Goal: Transaction & Acquisition: Book appointment/travel/reservation

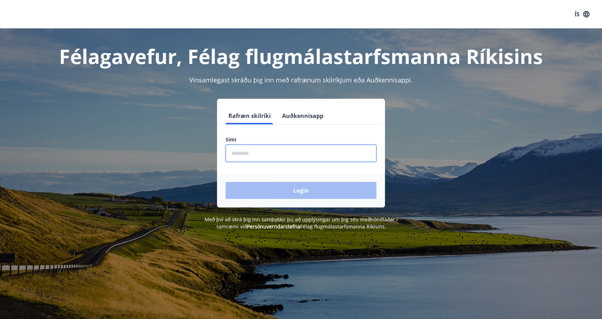
click at [297, 150] on input "phone" at bounding box center [301, 153] width 151 height 17
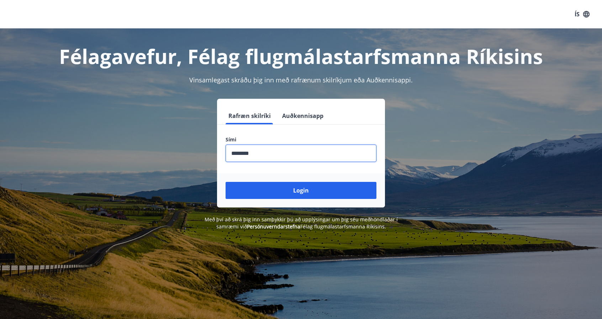
type input "********"
click at [226, 182] on button "Login" at bounding box center [301, 190] width 151 height 17
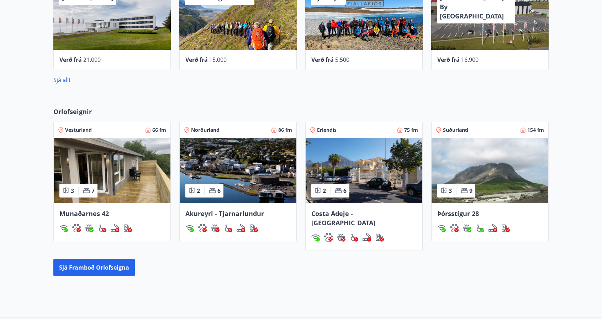
scroll to position [320, 0]
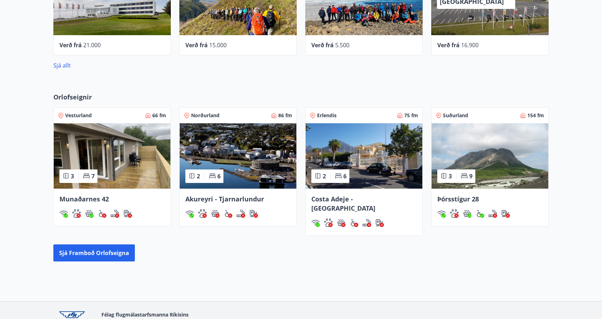
click at [480, 137] on img at bounding box center [490, 155] width 117 height 65
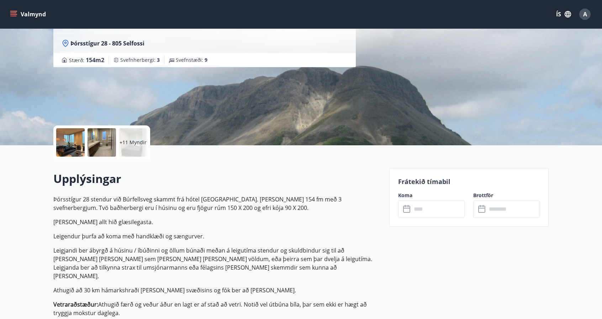
scroll to position [71, 0]
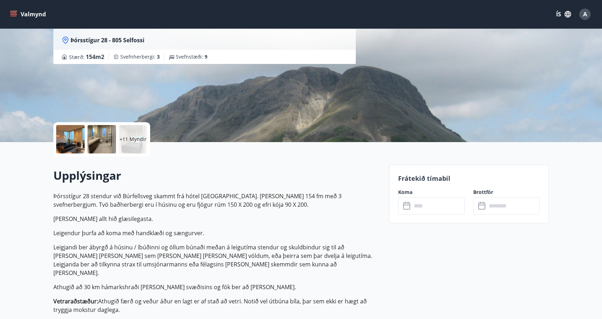
click at [81, 142] on div at bounding box center [70, 139] width 28 height 28
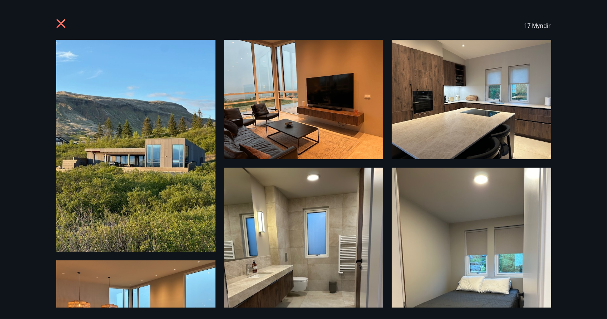
click at [174, 125] on img at bounding box center [135, 146] width 159 height 212
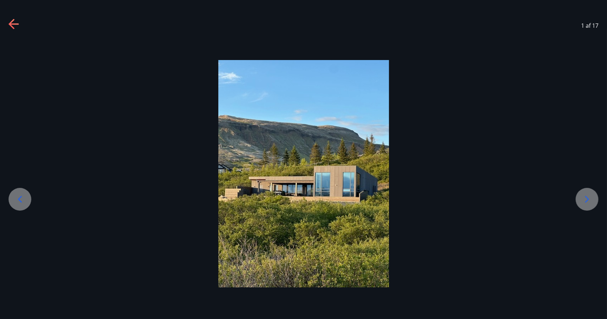
click at [582, 198] on icon at bounding box center [587, 199] width 11 height 11
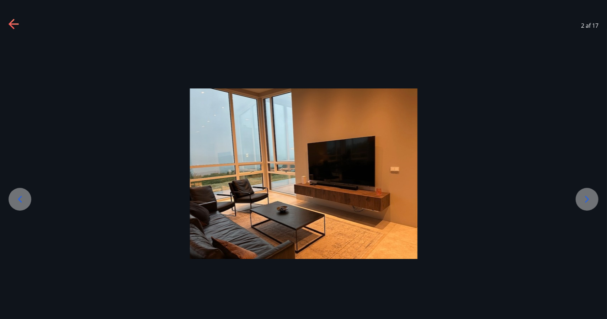
click at [582, 198] on icon at bounding box center [587, 199] width 11 height 11
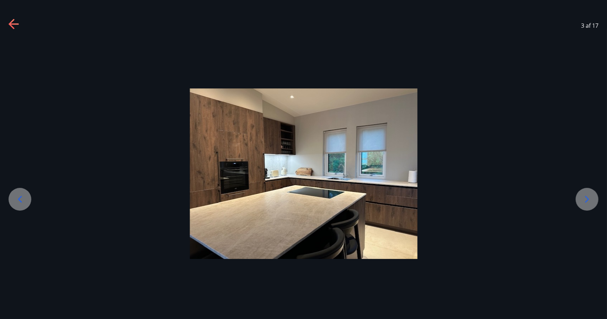
click at [582, 198] on icon at bounding box center [587, 199] width 11 height 11
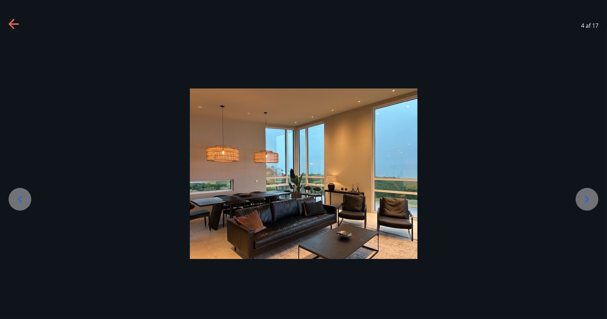
click at [582, 198] on icon at bounding box center [587, 199] width 11 height 11
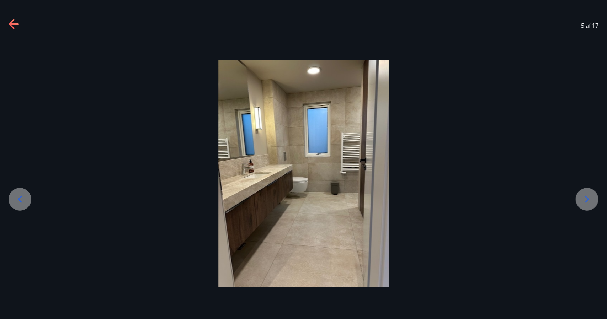
click at [582, 198] on icon at bounding box center [587, 199] width 11 height 11
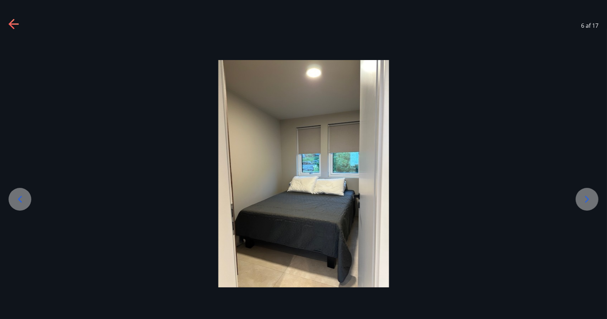
click at [582, 198] on icon at bounding box center [587, 199] width 11 height 11
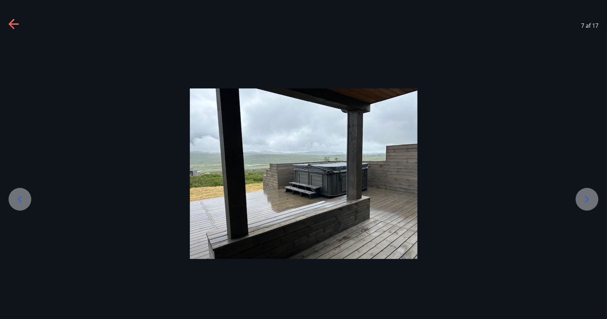
click at [582, 198] on icon at bounding box center [587, 199] width 11 height 11
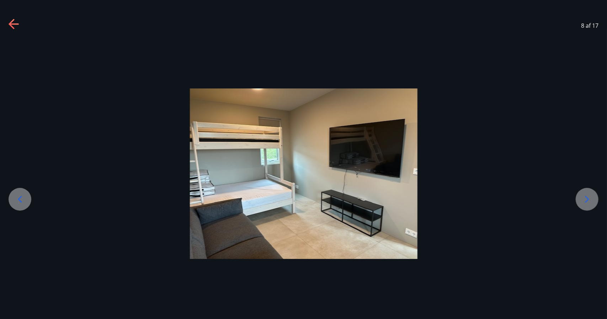
click at [582, 198] on icon at bounding box center [587, 199] width 11 height 11
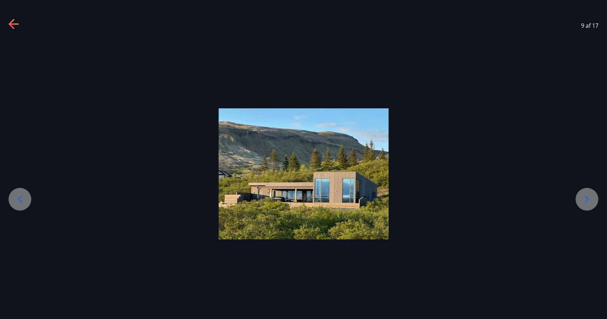
click at [582, 198] on icon at bounding box center [587, 199] width 11 height 11
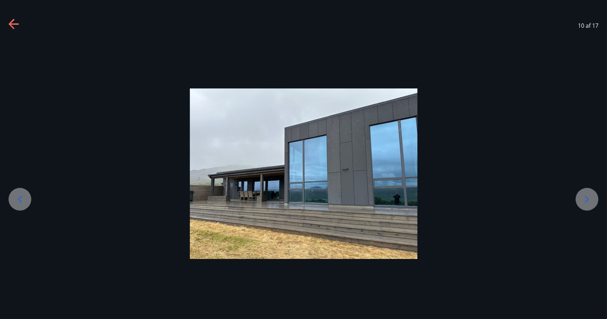
click at [582, 198] on icon at bounding box center [587, 199] width 11 height 11
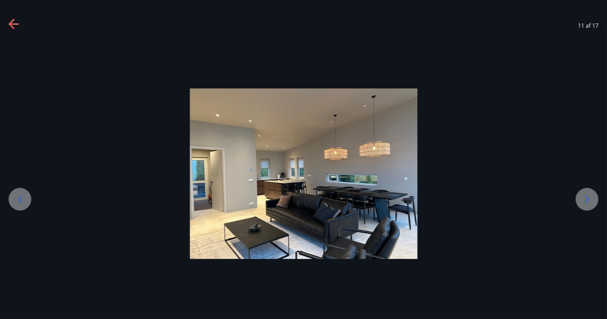
click at [582, 198] on icon at bounding box center [587, 199] width 11 height 11
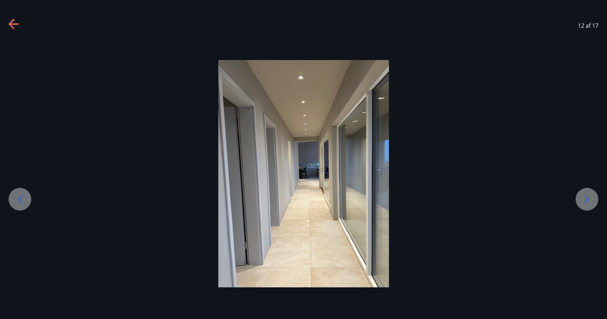
click at [582, 198] on icon at bounding box center [587, 199] width 11 height 11
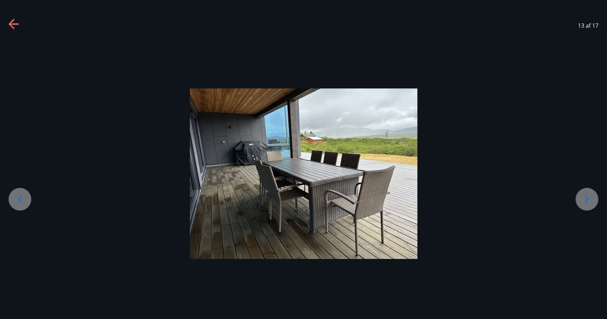
click at [582, 198] on icon at bounding box center [587, 199] width 11 height 11
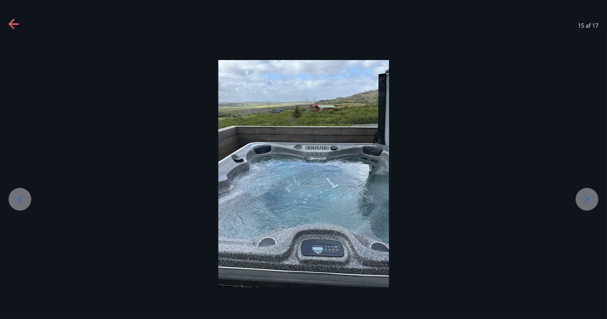
click at [582, 198] on icon at bounding box center [587, 199] width 11 height 11
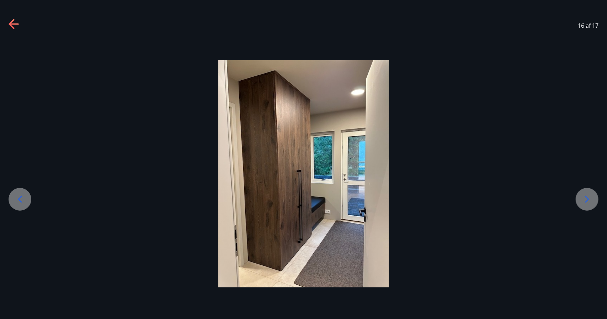
click at [582, 198] on icon at bounding box center [587, 199] width 11 height 11
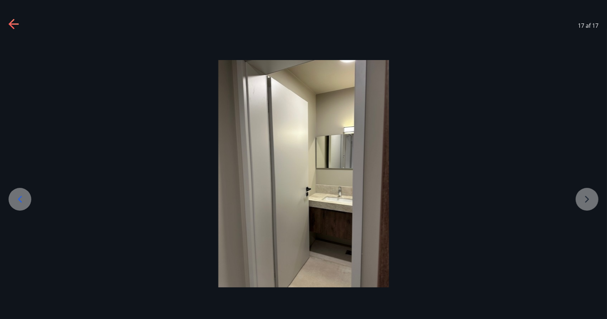
click at [582, 198] on div at bounding box center [303, 174] width 607 height 228
click at [9, 27] on icon at bounding box center [14, 24] width 11 height 11
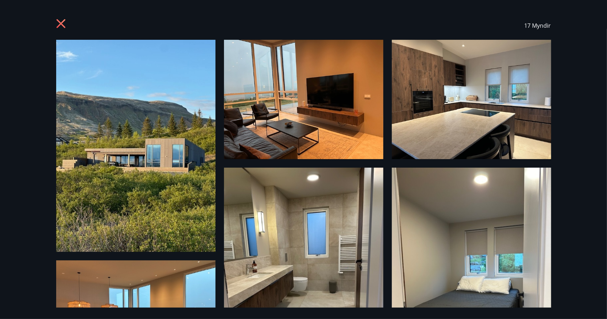
click at [61, 23] on icon at bounding box center [61, 24] width 2 height 2
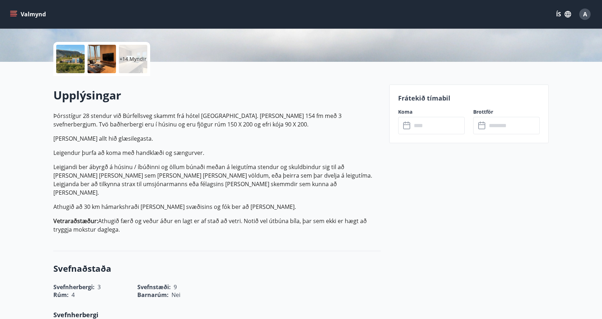
scroll to position [178, 0]
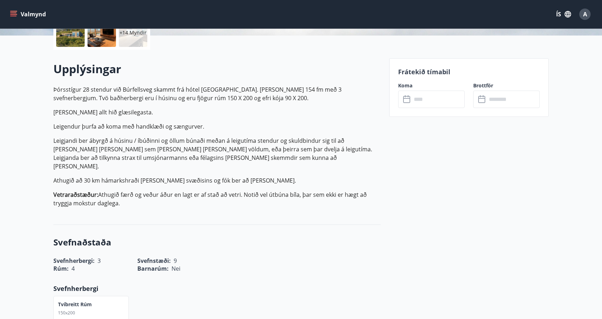
click at [410, 100] on icon at bounding box center [406, 99] width 7 height 7
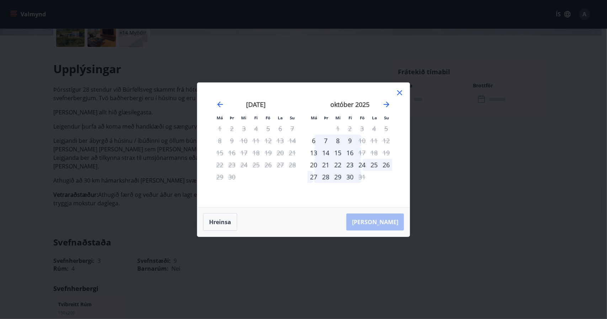
click at [400, 94] on icon at bounding box center [400, 93] width 9 height 9
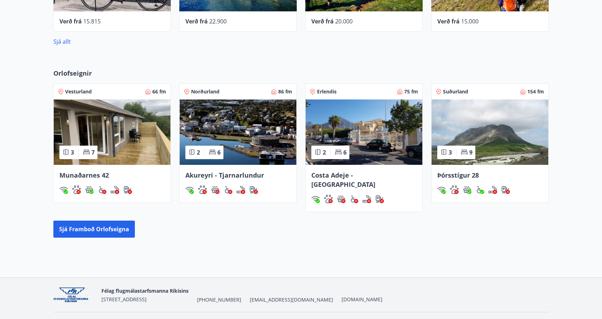
scroll to position [352, 0]
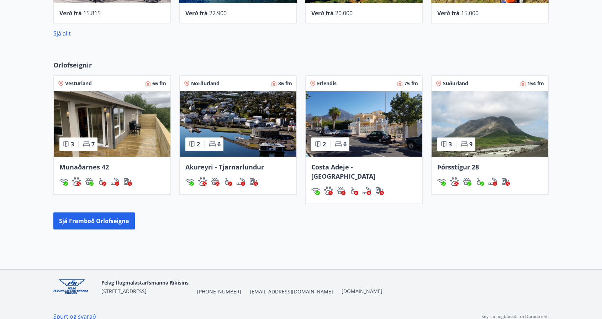
click at [127, 123] on img at bounding box center [112, 123] width 117 height 65
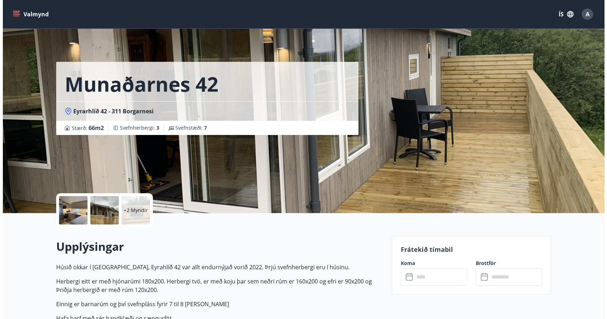
scroll to position [36, 0]
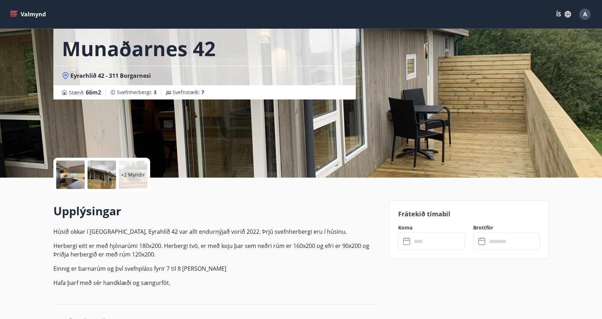
click at [66, 168] on div at bounding box center [70, 175] width 28 height 28
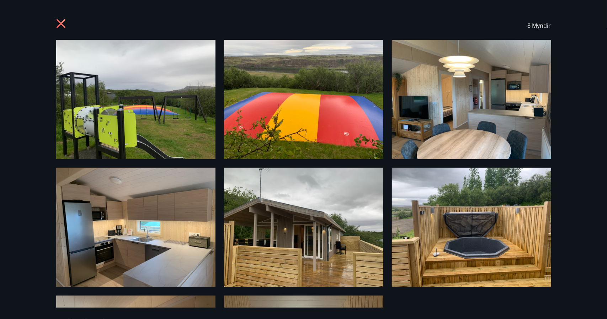
click at [123, 74] on img at bounding box center [135, 100] width 159 height 120
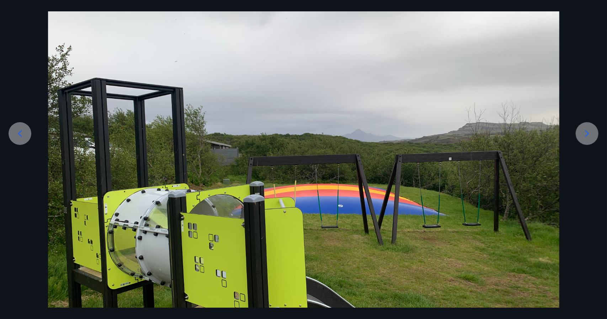
scroll to position [71, 0]
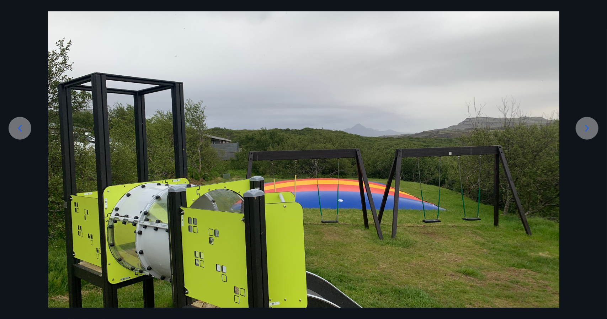
click at [586, 127] on icon at bounding box center [587, 128] width 11 height 11
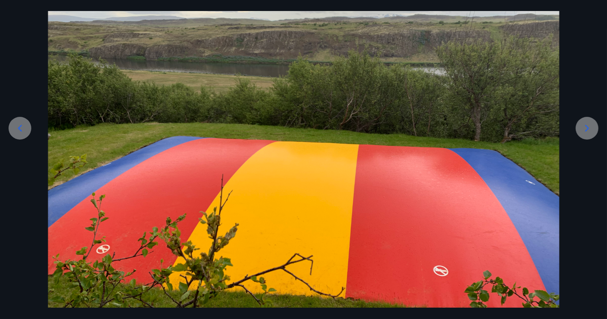
click at [586, 127] on icon at bounding box center [587, 128] width 11 height 11
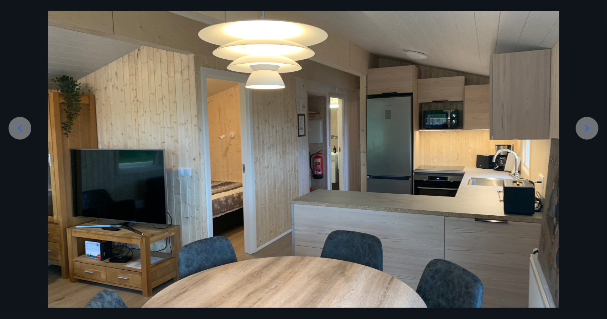
click at [586, 127] on icon at bounding box center [587, 128] width 11 height 11
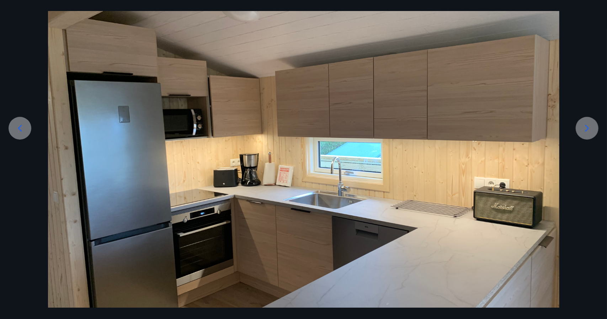
click at [586, 127] on icon at bounding box center [587, 128] width 11 height 11
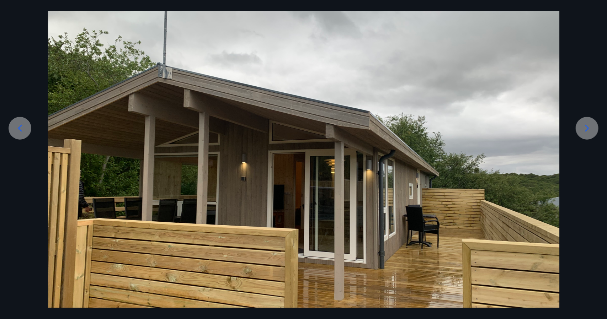
click at [586, 127] on icon at bounding box center [587, 128] width 11 height 11
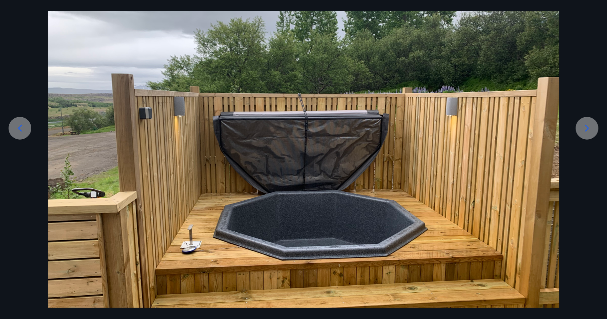
click at [586, 127] on icon at bounding box center [587, 128] width 11 height 11
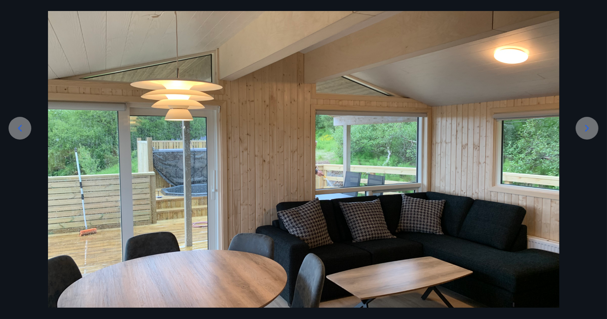
click at [586, 127] on icon at bounding box center [587, 128] width 11 height 11
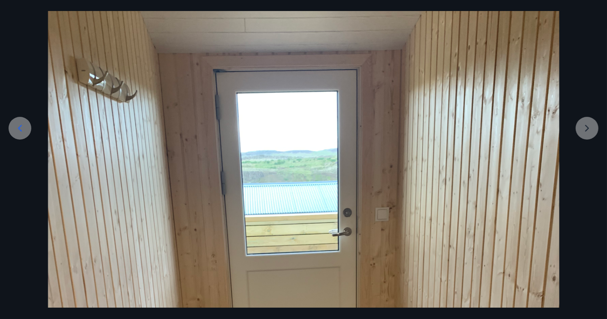
click at [586, 127] on div at bounding box center [303, 310] width 607 height 682
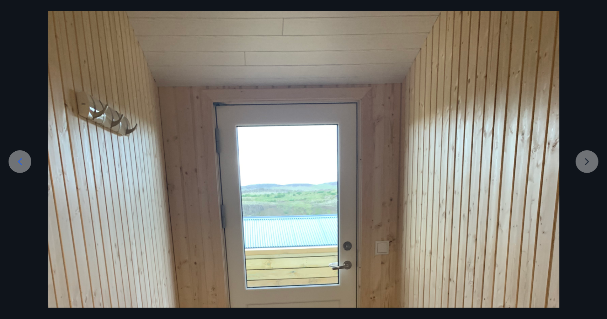
scroll to position [0, 0]
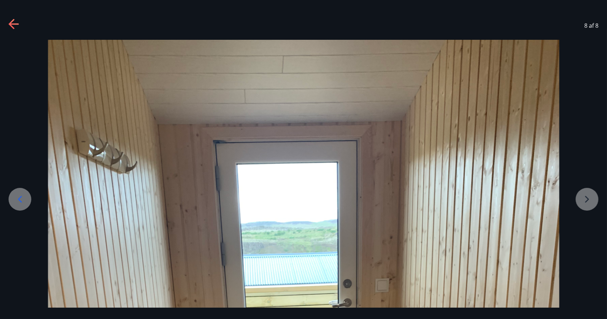
click at [12, 28] on icon at bounding box center [12, 24] width 6 height 10
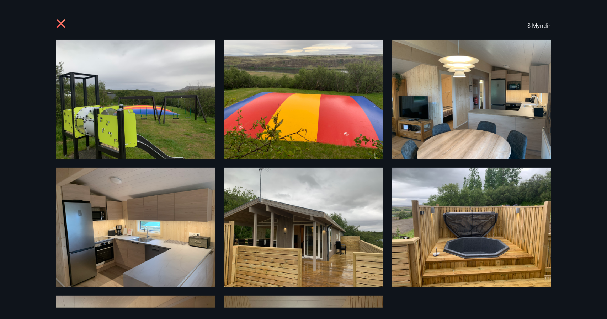
click at [56, 25] on icon at bounding box center [61, 24] width 11 height 11
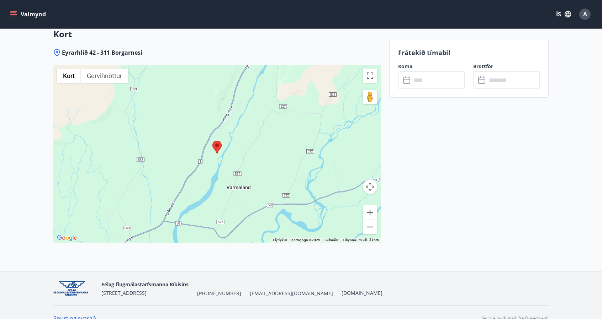
scroll to position [1029, 0]
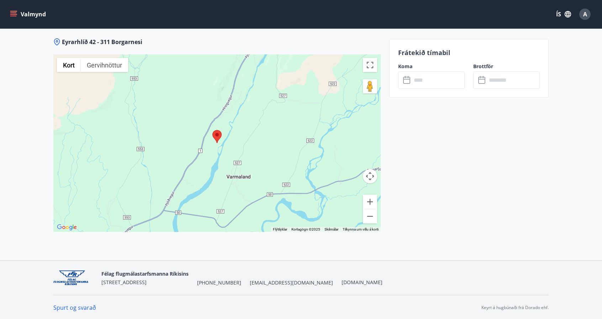
click at [265, 136] on div at bounding box center [216, 143] width 327 height 178
click at [371, 64] on button "Breyta yfirsýn á öllum skjánum" at bounding box center [370, 65] width 14 height 14
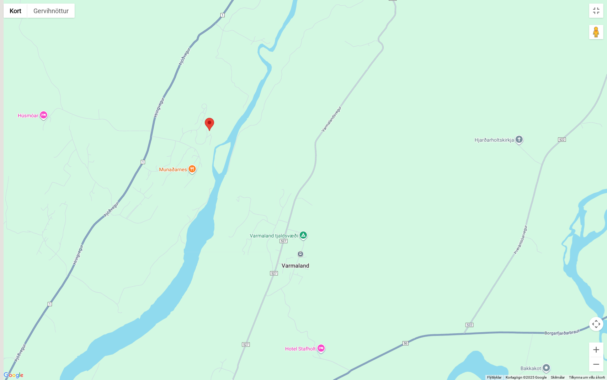
drag, startPoint x: 274, startPoint y: 155, endPoint x: 333, endPoint y: 162, distance: 59.5
click at [333, 162] on div at bounding box center [303, 190] width 607 height 380
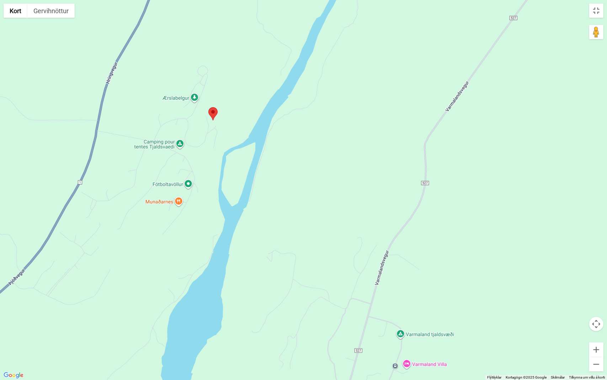
drag, startPoint x: 245, startPoint y: 144, endPoint x: 370, endPoint y: 164, distance: 126.1
click at [370, 164] on div at bounding box center [303, 190] width 607 height 380
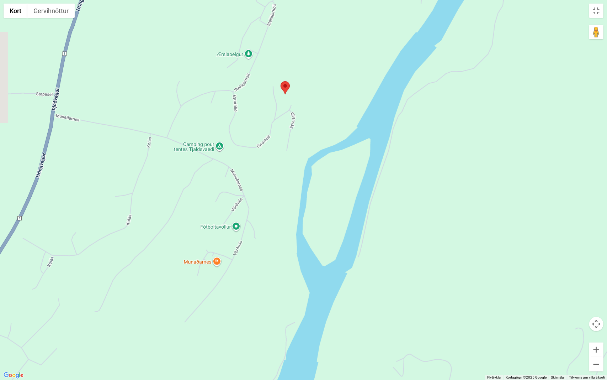
drag, startPoint x: 278, startPoint y: 120, endPoint x: 509, endPoint y: 139, distance: 232.4
click at [509, 139] on div at bounding box center [303, 190] width 607 height 380
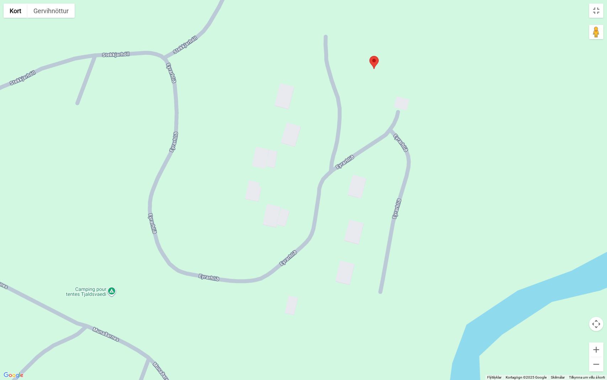
drag, startPoint x: 217, startPoint y: 107, endPoint x: 340, endPoint y: 99, distance: 122.6
click at [307, 125] on div at bounding box center [303, 190] width 607 height 380
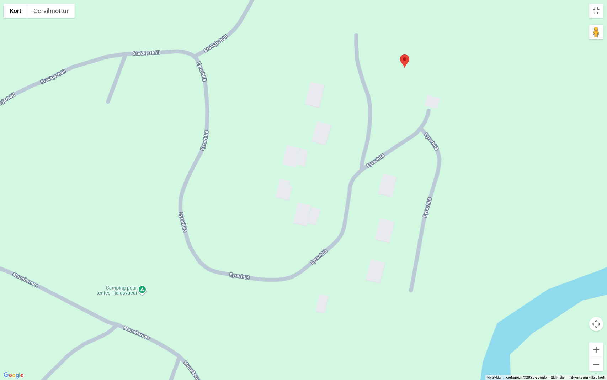
drag, startPoint x: 305, startPoint y: 82, endPoint x: 317, endPoint y: 83, distance: 12.1
click at [317, 83] on div at bounding box center [303, 190] width 607 height 380
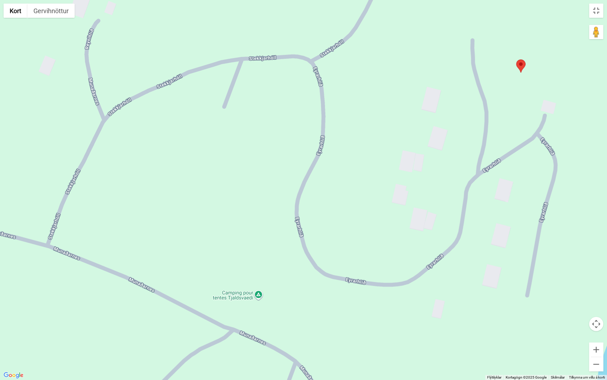
drag, startPoint x: 286, startPoint y: 106, endPoint x: 403, endPoint y: 111, distance: 117.2
click at [403, 111] on div at bounding box center [303, 190] width 607 height 380
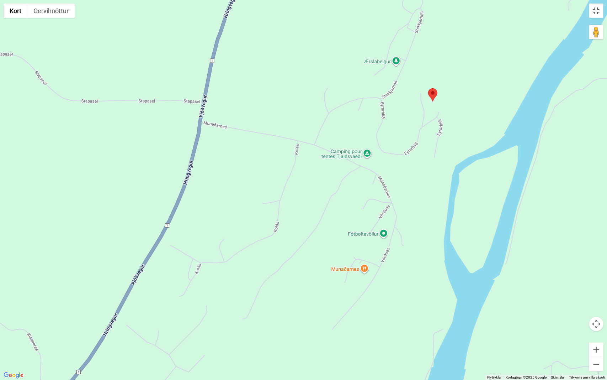
click at [595, 13] on button "Breyta yfirsýn á öllum skjánum" at bounding box center [597, 11] width 14 height 14
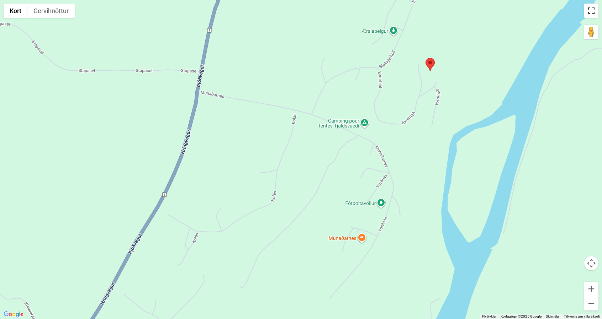
scroll to position [958, 0]
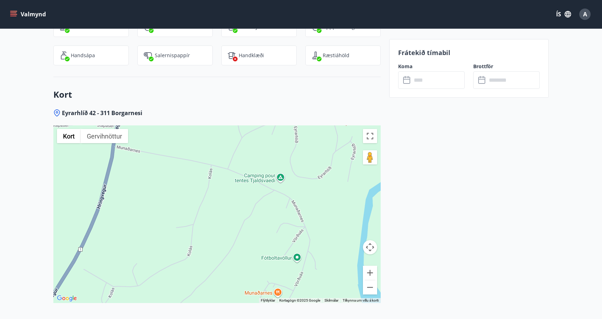
click at [407, 81] on icon at bounding box center [407, 80] width 9 height 9
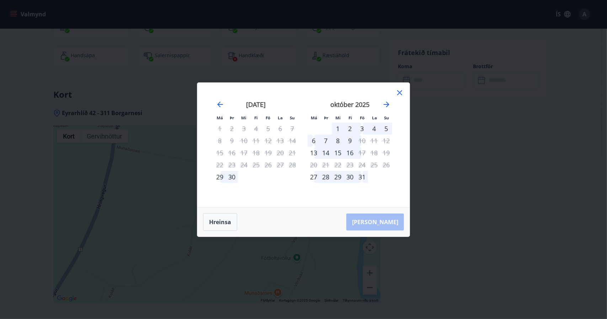
click at [402, 94] on icon at bounding box center [400, 93] width 9 height 9
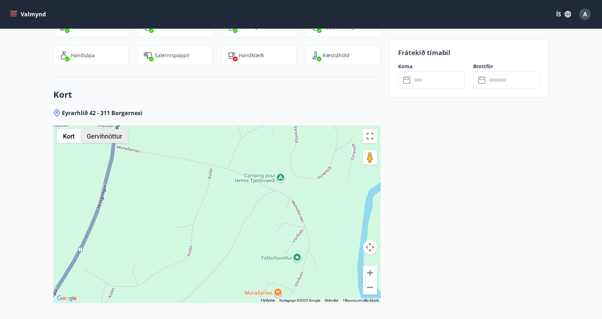
click at [99, 136] on button "Gervihnöttur" at bounding box center [104, 136] width 47 height 14
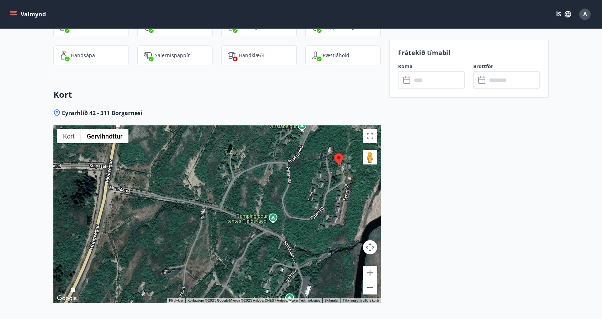
drag, startPoint x: 327, startPoint y: 174, endPoint x: 319, endPoint y: 217, distance: 43.3
click at [319, 217] on div at bounding box center [216, 215] width 327 height 178
click at [369, 270] on button "Stækka" at bounding box center [370, 273] width 14 height 14
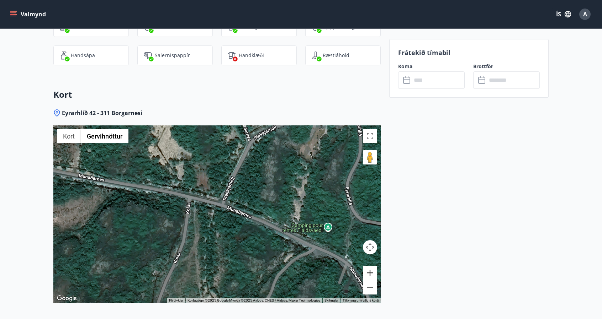
click at [369, 270] on button "Stækka" at bounding box center [370, 273] width 14 height 14
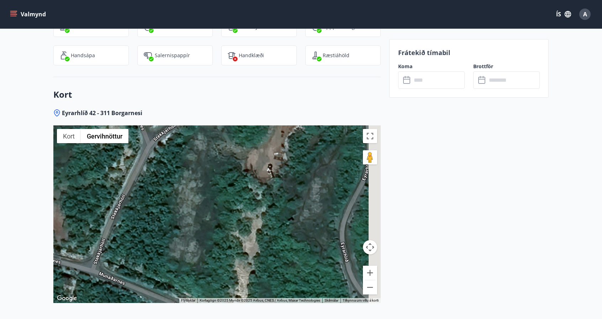
drag, startPoint x: 317, startPoint y: 188, endPoint x: 173, endPoint y: 269, distance: 165.4
click at [173, 269] on div at bounding box center [216, 215] width 327 height 178
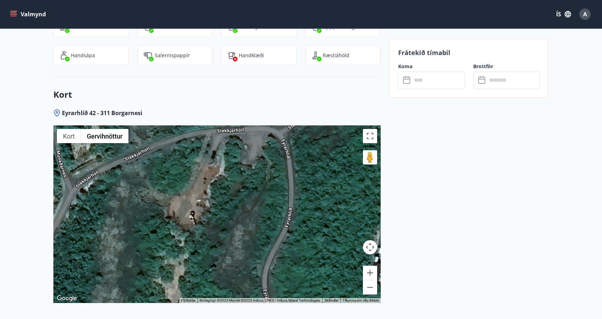
drag, startPoint x: 233, startPoint y: 203, endPoint x: 190, endPoint y: 210, distance: 43.6
click at [162, 243] on div at bounding box center [216, 215] width 327 height 178
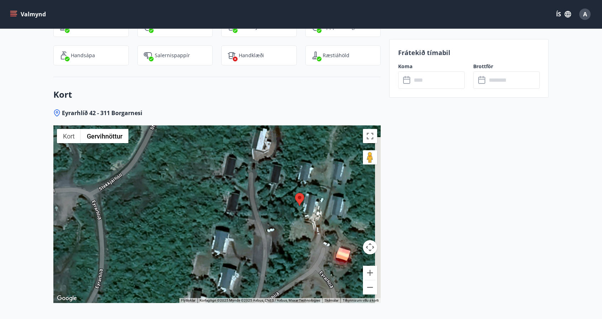
drag, startPoint x: 226, startPoint y: 171, endPoint x: 37, endPoint y: 233, distance: 198.1
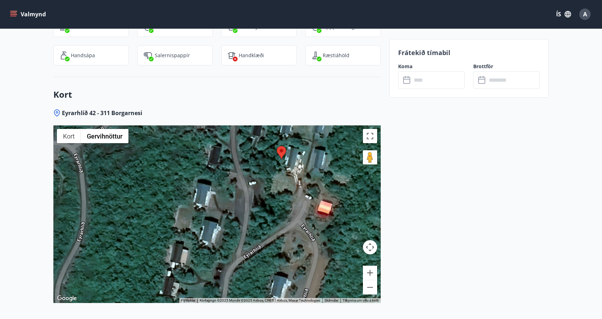
drag, startPoint x: 167, startPoint y: 251, endPoint x: 148, endPoint y: 203, distance: 51.7
click at [148, 203] on div at bounding box center [216, 215] width 327 height 178
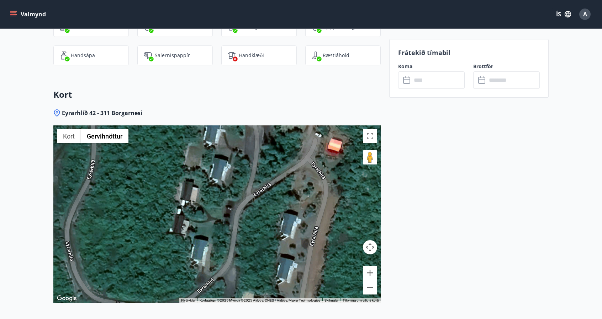
drag, startPoint x: 148, startPoint y: 203, endPoint x: 158, endPoint y: 134, distance: 69.0
click at [158, 134] on div at bounding box center [216, 215] width 327 height 178
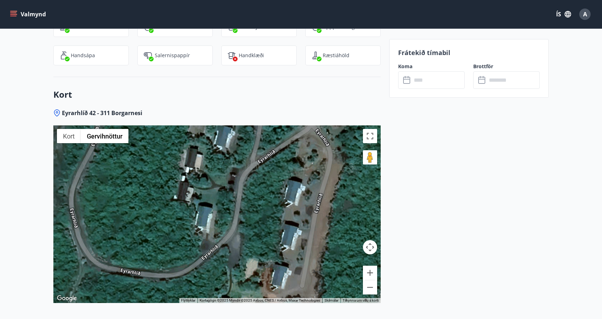
drag, startPoint x: 169, startPoint y: 214, endPoint x: 174, endPoint y: 180, distance: 34.5
click at [174, 180] on div at bounding box center [216, 215] width 327 height 178
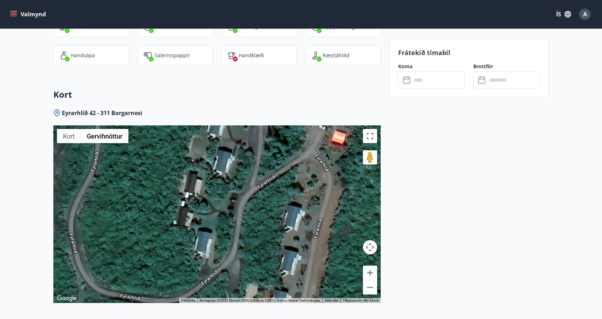
drag, startPoint x: 152, startPoint y: 194, endPoint x: 151, endPoint y: 220, distance: 26.7
click at [151, 220] on div at bounding box center [216, 215] width 327 height 178
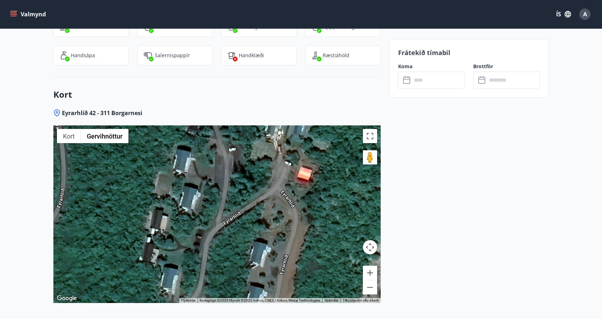
drag, startPoint x: 158, startPoint y: 208, endPoint x: 120, endPoint y: 252, distance: 59.0
click at [120, 252] on div at bounding box center [216, 215] width 327 height 178
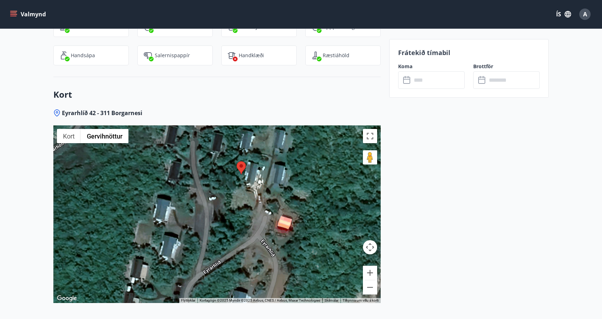
drag, startPoint x: 251, startPoint y: 176, endPoint x: 237, endPoint y: 212, distance: 39.2
click at [237, 212] on div at bounding box center [216, 215] width 327 height 178
click at [367, 269] on button "Stækka" at bounding box center [370, 273] width 14 height 14
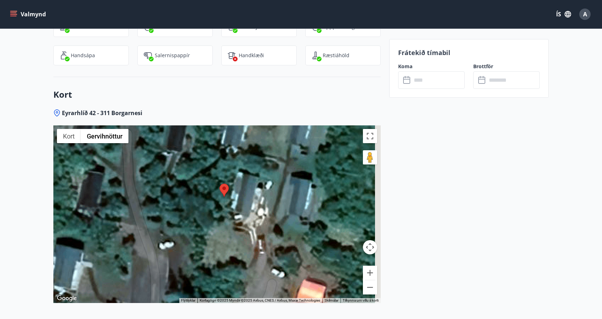
drag, startPoint x: 279, startPoint y: 198, endPoint x: 236, endPoint y: 263, distance: 78.2
click at [236, 263] on div at bounding box center [216, 215] width 327 height 178
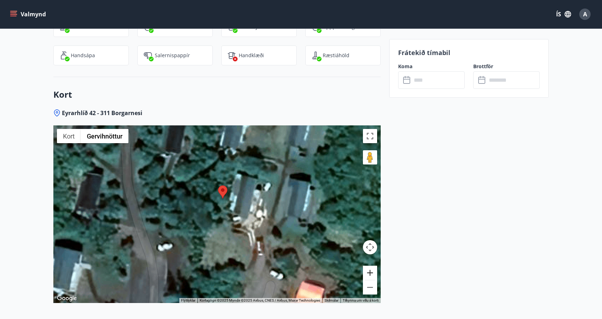
click at [375, 276] on button "Stækka" at bounding box center [370, 273] width 14 height 14
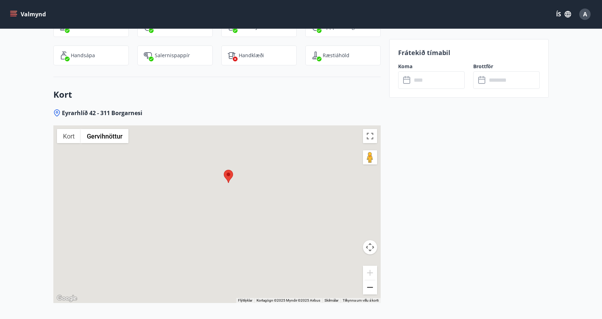
click at [370, 286] on button "Minnka" at bounding box center [370, 288] width 14 height 14
